Goal: Transaction & Acquisition: Purchase product/service

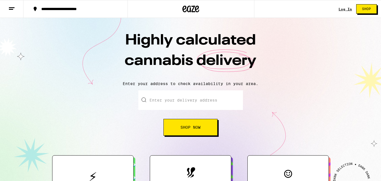
click at [348, 11] on link "Log In" at bounding box center [345, 9] width 13 height 4
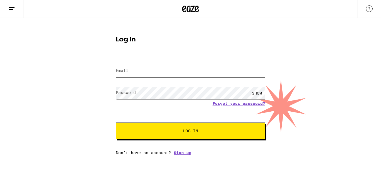
click at [206, 73] on input "Email" at bounding box center [191, 71] width 150 height 13
type input "[EMAIL_ADDRESS][DOMAIN_NAME]"
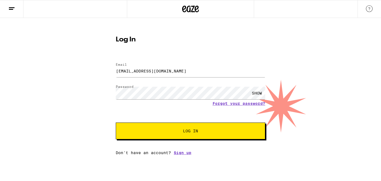
click at [239, 131] on span "Log In" at bounding box center [191, 131] width 104 height 4
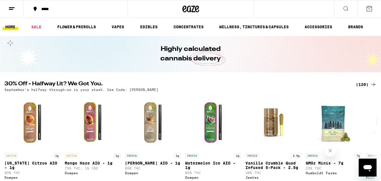
click at [13, 9] on line at bounding box center [11, 9] width 4 height 0
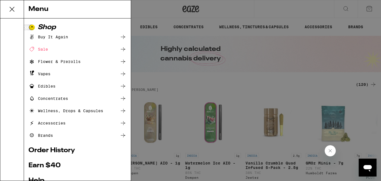
click at [24, 11] on div "Menu" at bounding box center [77, 9] width 107 height 18
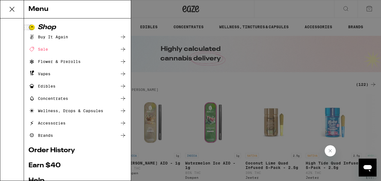
click at [37, 162] on link "Earn $ 40" at bounding box center [77, 165] width 98 height 7
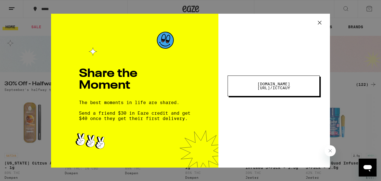
scroll to position [76, 0]
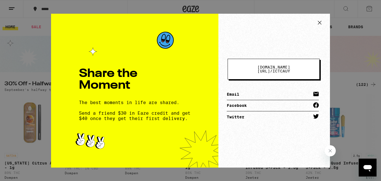
click at [321, 23] on icon at bounding box center [319, 22] width 3 height 3
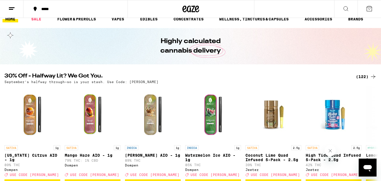
scroll to position [0, 0]
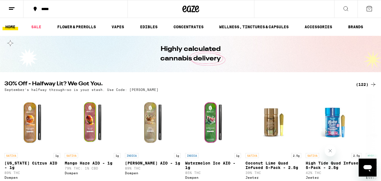
click at [38, 5] on button "*****" at bounding box center [75, 9] width 104 height 17
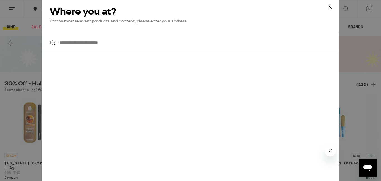
click at [175, 43] on input "**********" at bounding box center [190, 43] width 297 height 22
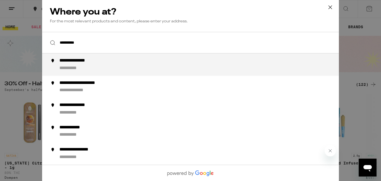
click at [163, 66] on div "**********" at bounding box center [201, 64] width 285 height 13
type input "**********"
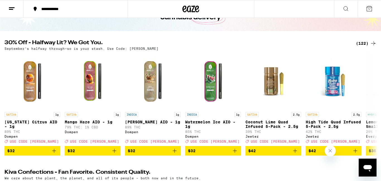
scroll to position [42, 0]
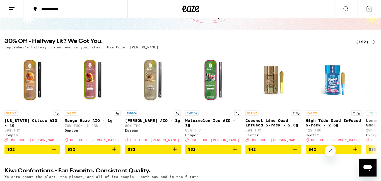
click at [364, 42] on div "(122)" at bounding box center [366, 42] width 21 height 7
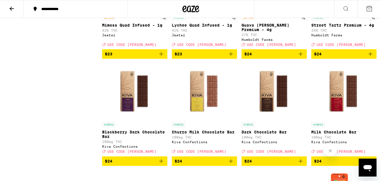
scroll to position [1726, 0]
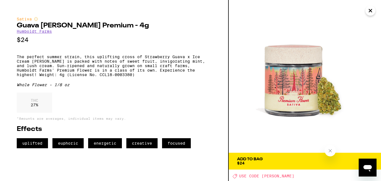
click at [336, 153] on div at bounding box center [330, 150] width 11 height 11
click at [332, 151] on icon "Close message from company" at bounding box center [330, 150] width 4 height 4
click at [371, 11] on icon "Close" at bounding box center [370, 10] width 3 height 3
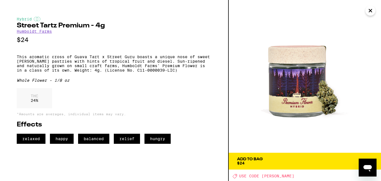
scroll to position [1726, 0]
click at [375, 14] on button "Close" at bounding box center [371, 11] width 10 height 10
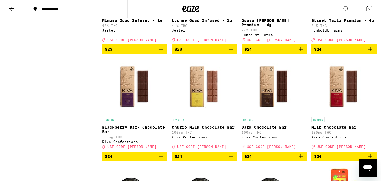
click at [373, 52] on icon "Add to bag" at bounding box center [370, 49] width 7 height 7
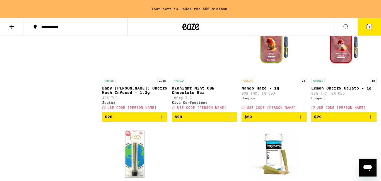
scroll to position [2064, 0]
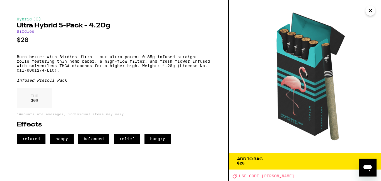
click at [369, 27] on img at bounding box center [305, 76] width 152 height 152
click at [370, 14] on icon "Close" at bounding box center [370, 10] width 7 height 8
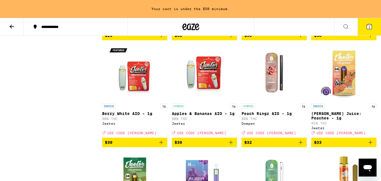
scroll to position [2294, 0]
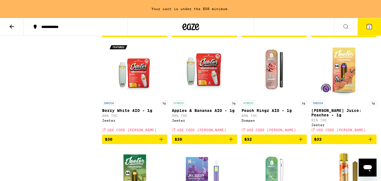
click at [233, 36] on icon "Add to bag" at bounding box center [231, 32] width 7 height 7
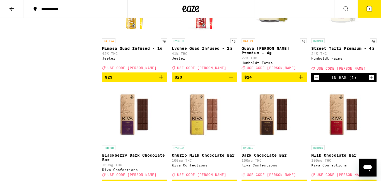
scroll to position [1698, 0]
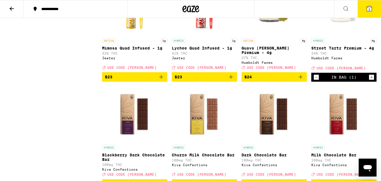
click at [301, 80] on icon "Add to bag" at bounding box center [301, 76] width 7 height 7
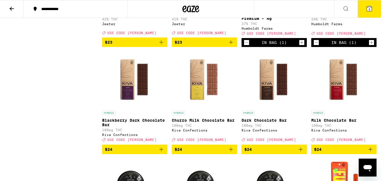
scroll to position [1733, 0]
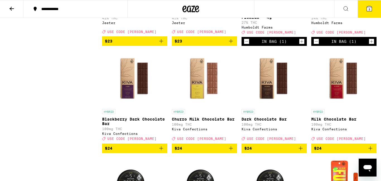
click at [371, 12] on button "3" at bounding box center [369, 8] width 23 height 17
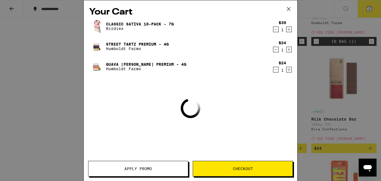
click at [375, 8] on div "Your Cart Classic Sativa 10-Pack - 7g Birdies $30 1 Street Tartz Premium - 4g H…" at bounding box center [190, 90] width 381 height 181
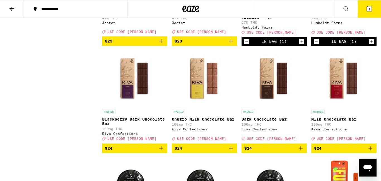
click at [371, 10] on icon at bounding box center [369, 8] width 5 height 5
click at [372, 9] on icon at bounding box center [369, 8] width 5 height 5
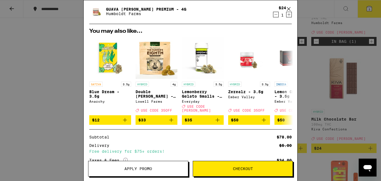
scroll to position [97, 0]
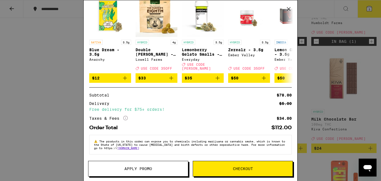
click at [170, 170] on span "Apply Promo" at bounding box center [139, 168] width 100 height 4
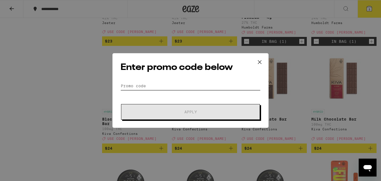
click at [191, 88] on input "Promo Code" at bounding box center [191, 86] width 140 height 8
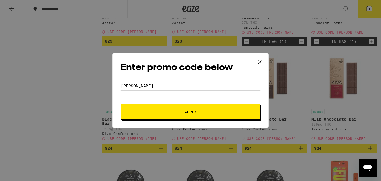
type input "[PERSON_NAME]"
click at [229, 115] on button "Apply" at bounding box center [190, 112] width 139 height 16
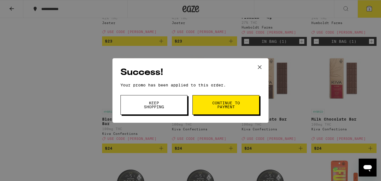
click at [235, 107] on span "Continue to payment" at bounding box center [226, 105] width 28 height 8
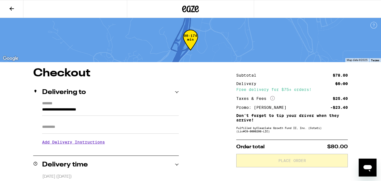
click at [12, 5] on icon at bounding box center [11, 8] width 7 height 7
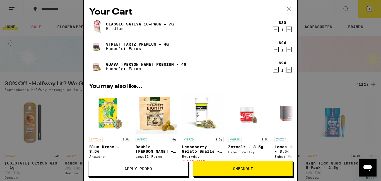
click at [292, 12] on icon at bounding box center [289, 9] width 8 height 8
click at [293, 8] on icon at bounding box center [289, 9] width 8 height 8
click at [291, 10] on icon at bounding box center [289, 9] width 8 height 8
click at [289, 11] on icon at bounding box center [289, 9] width 8 height 8
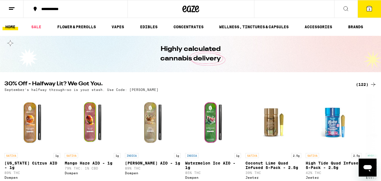
click at [289, 8] on div "Your Cart Classic Sativa 10-Pack - 7g Birdies $30 1 Street Tartz Premium - 4g H…" at bounding box center [190, 90] width 381 height 181
click at [10, 10] on div "Your Cart Classic Sativa 10-Pack - 7g Birdies $30 1 Street Tartz Premium - 4g H…" at bounding box center [190, 90] width 381 height 181
click at [12, 8] on icon at bounding box center [11, 8] width 7 height 7
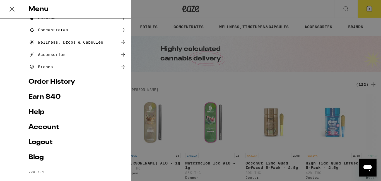
scroll to position [71, 0]
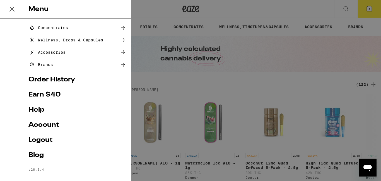
click at [58, 93] on link "Earn $ 40" at bounding box center [77, 94] width 98 height 7
